Goal: Check status: Check status

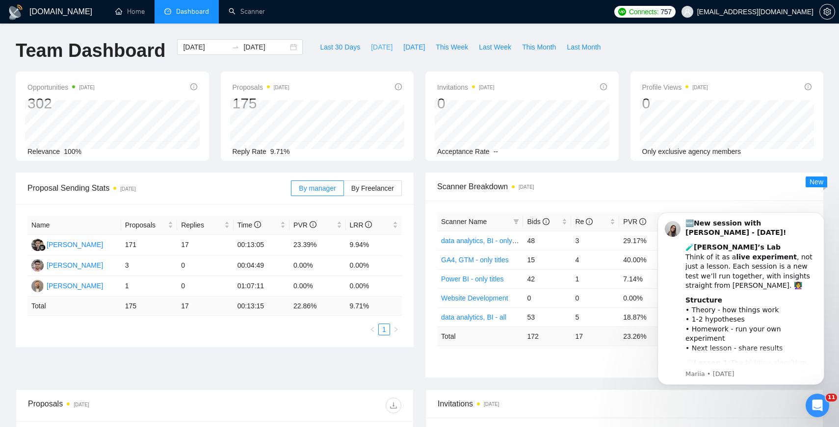
click at [371, 48] on span "[DATE]" at bounding box center [382, 47] width 22 height 11
type input "[DATE]"
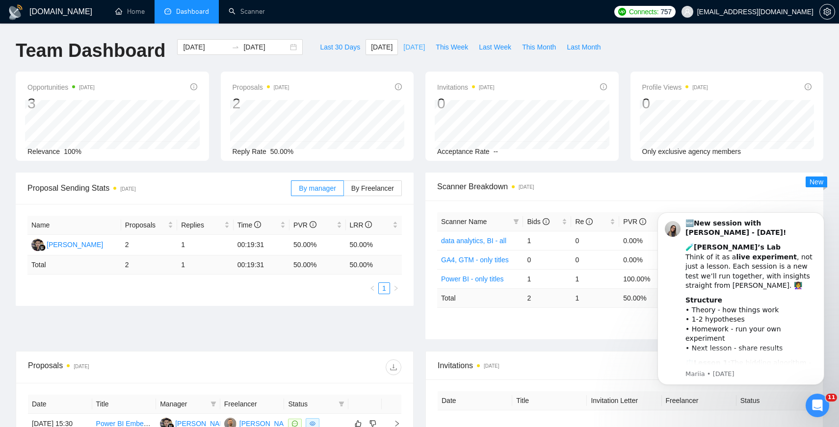
click at [408, 45] on span "[DATE]" at bounding box center [414, 47] width 22 height 11
type input "[DATE]"
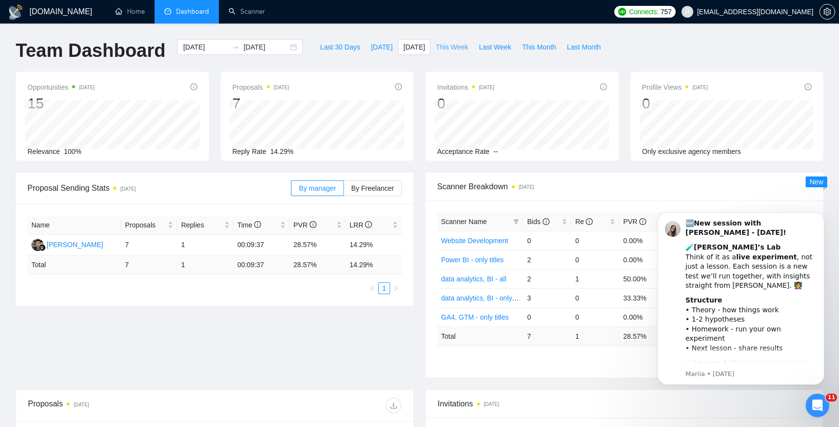
click at [458, 46] on span "This Week" at bounding box center [452, 47] width 32 height 11
type input "[DATE]"
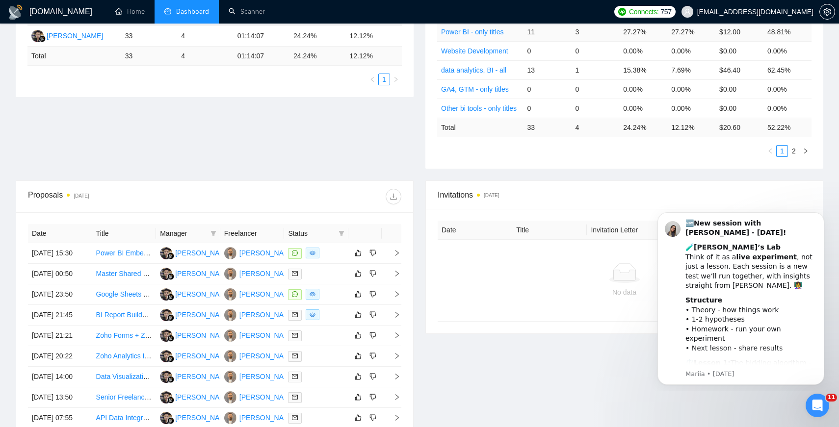
scroll to position [225, 0]
